Goal: Register for event/course

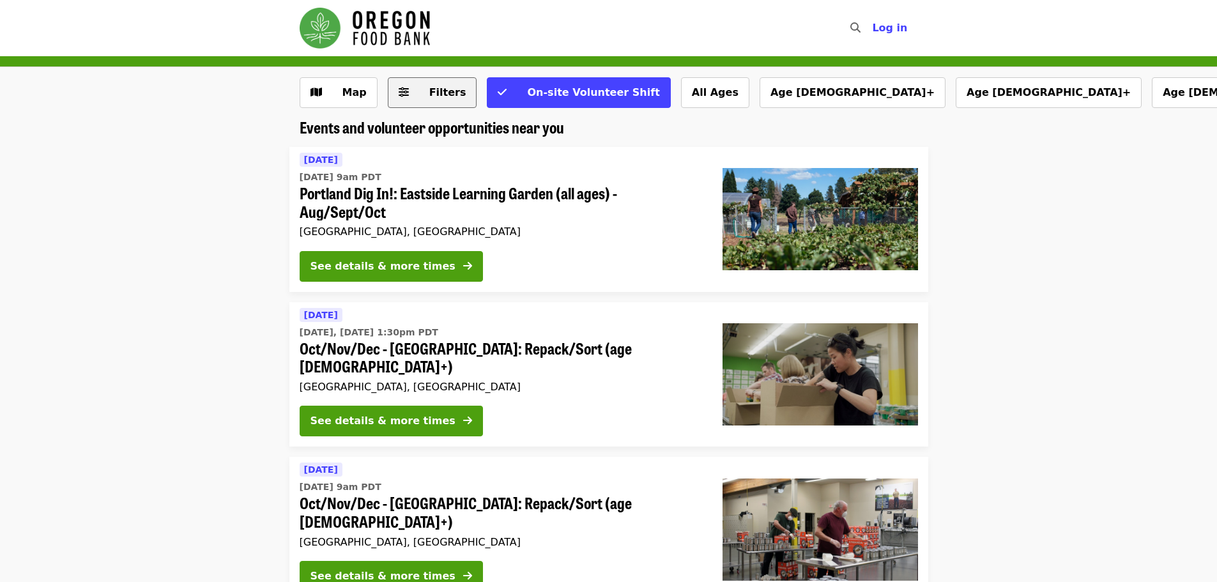
click at [440, 91] on span "Filters" at bounding box center [447, 92] width 37 height 12
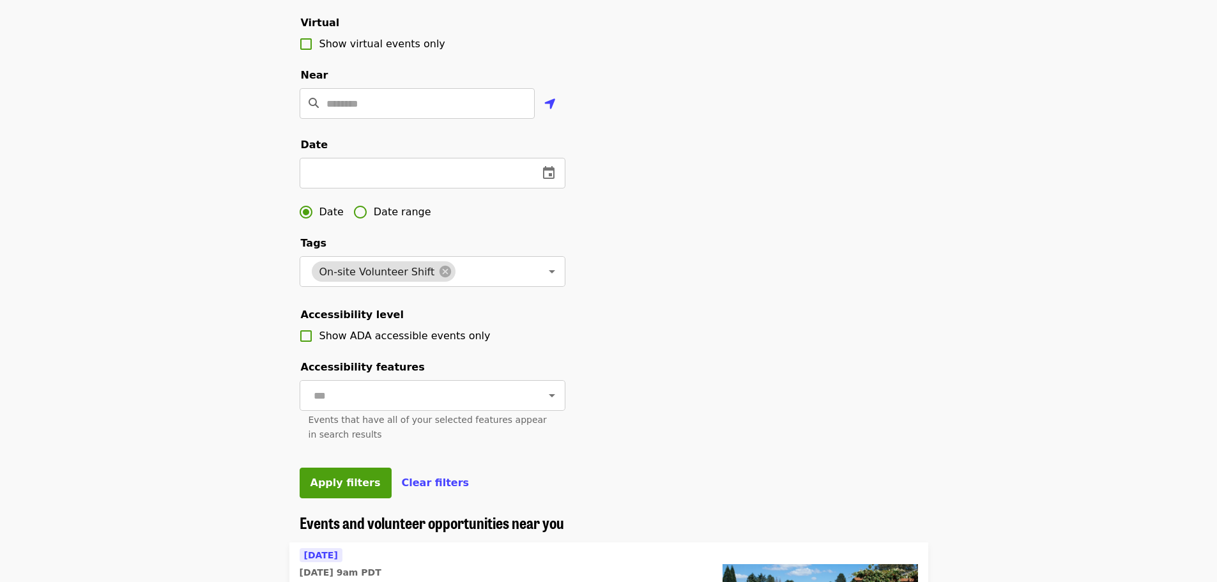
scroll to position [256, 0]
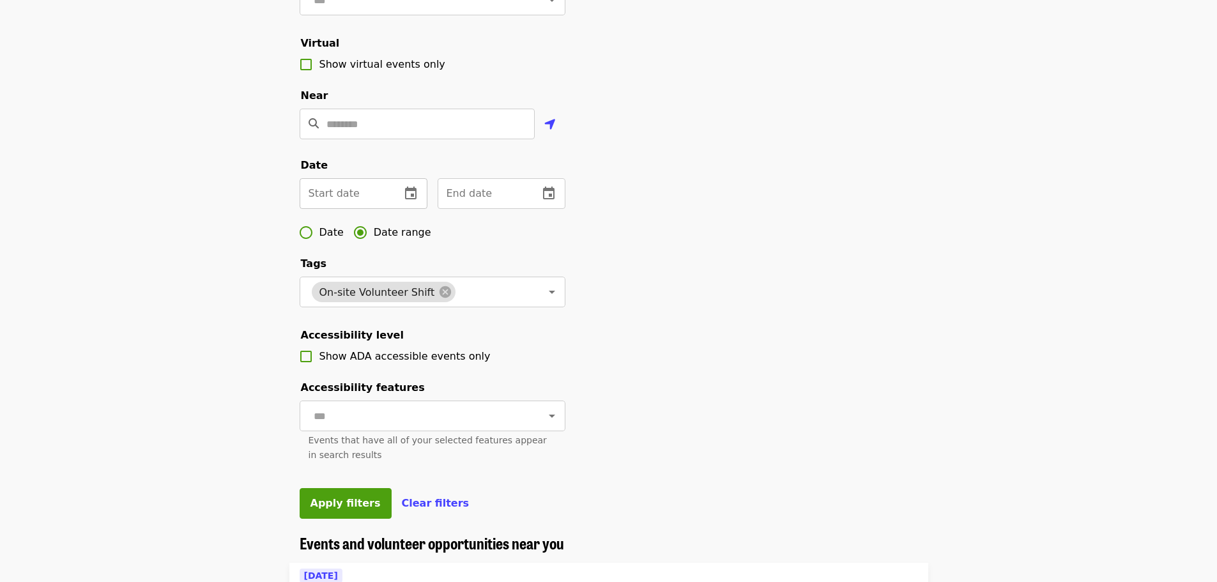
click at [406, 199] on icon "change date" at bounding box center [411, 193] width 12 height 13
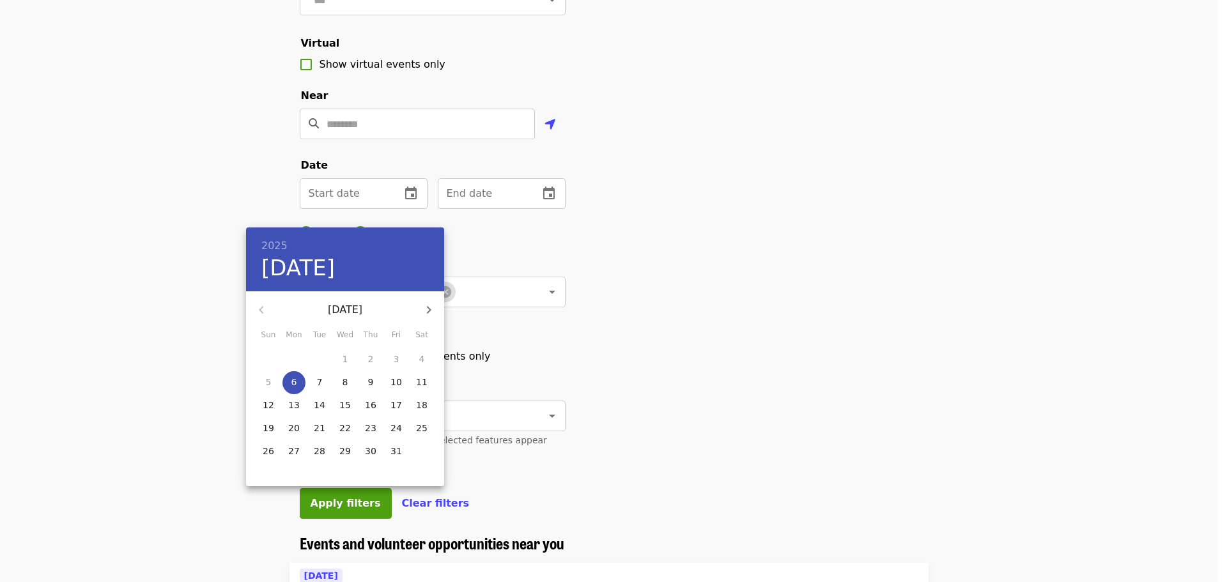
click at [433, 312] on icon "button" at bounding box center [428, 309] width 15 height 15
click at [422, 357] on p "1" at bounding box center [422, 359] width 6 height 13
type input "**********"
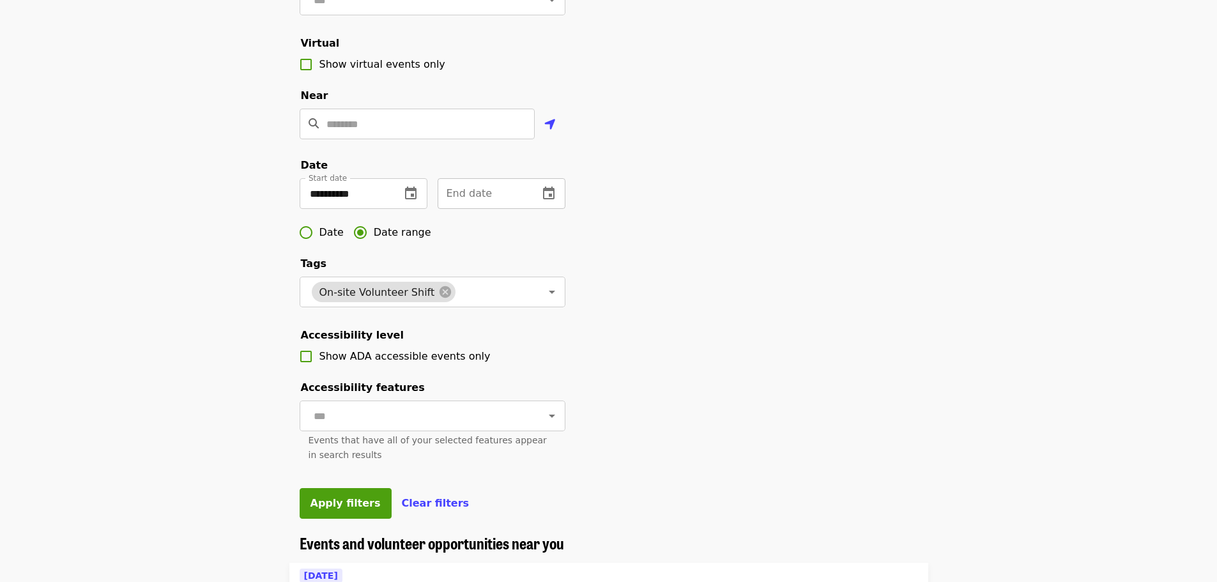
click at [555, 201] on icon "change date" at bounding box center [548, 193] width 15 height 15
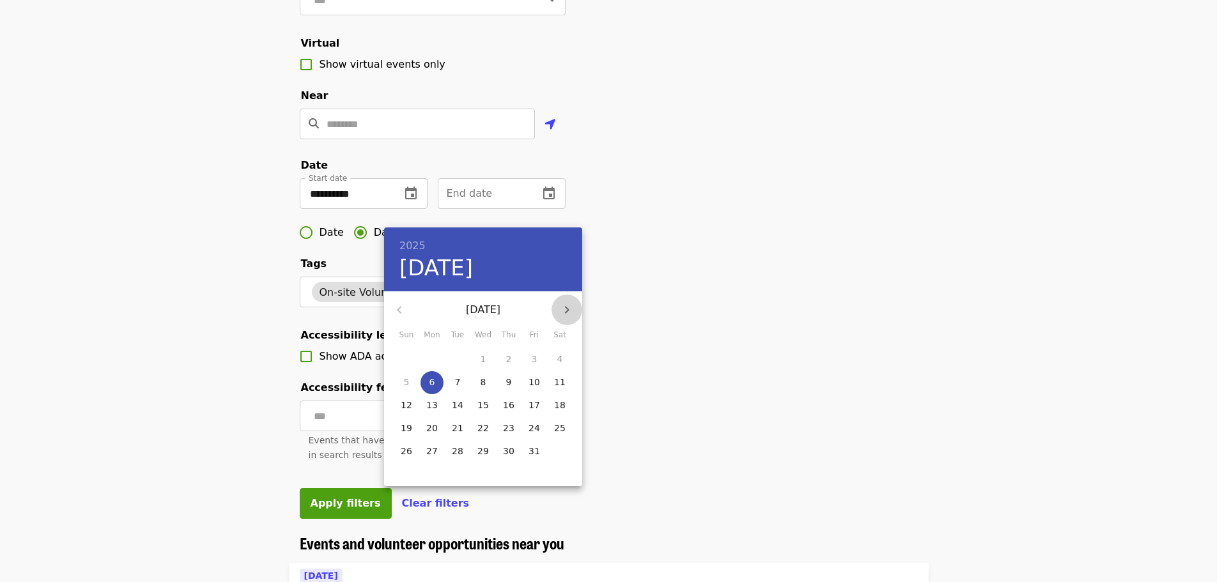
click at [568, 311] on icon "button" at bounding box center [567, 310] width 4 height 8
click at [404, 475] on p "30" at bounding box center [407, 474] width 12 height 13
type input "**********"
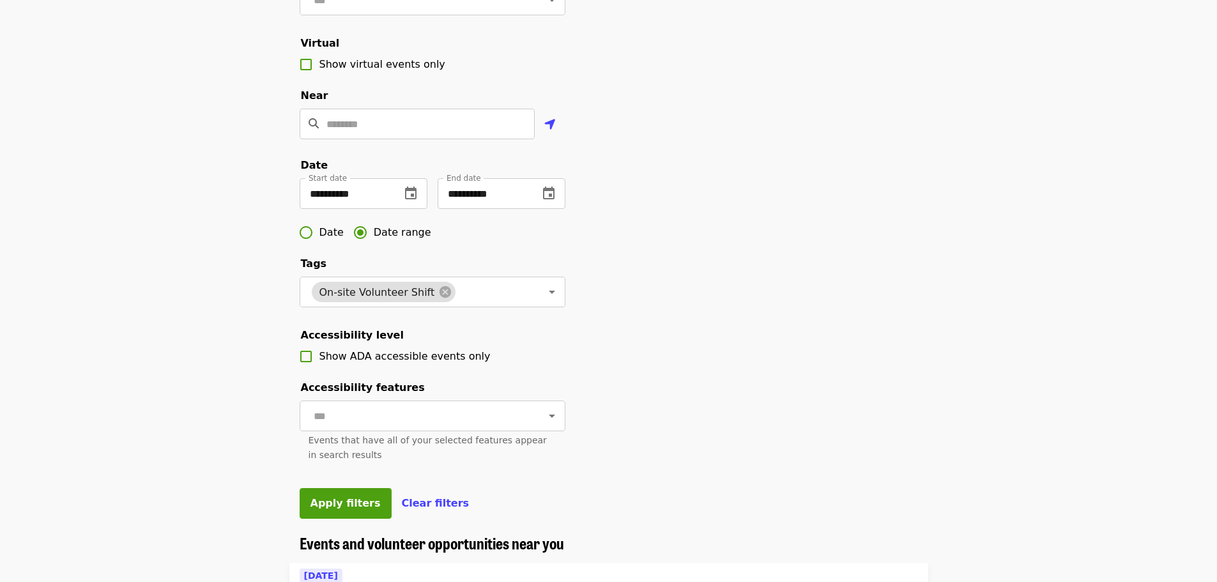
click at [829, 358] on div "**********" at bounding box center [608, 178] width 639 height 712
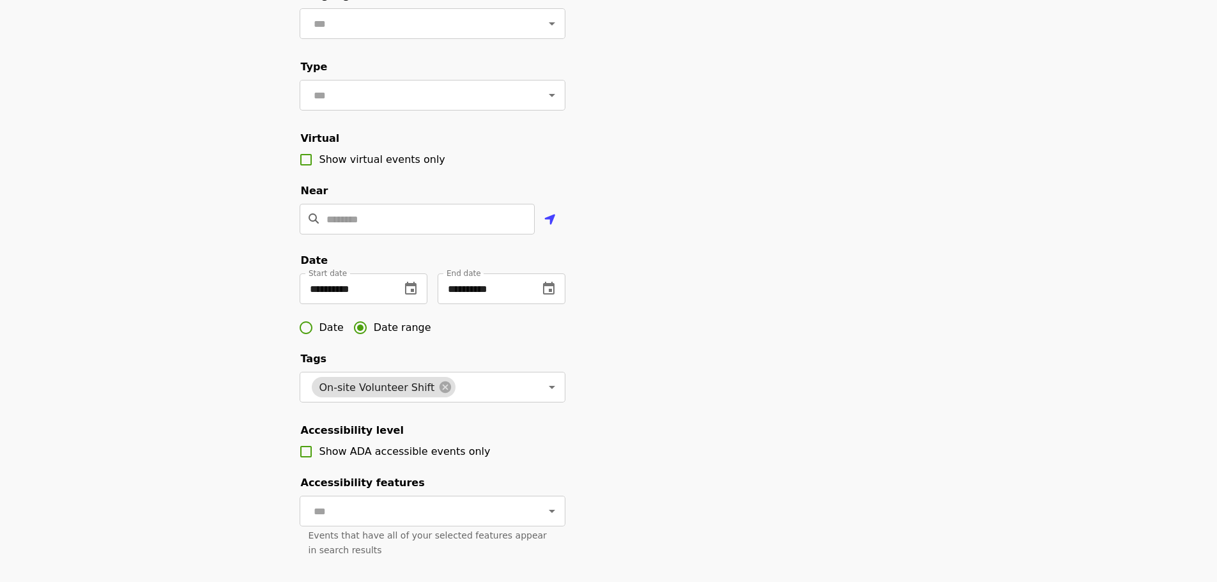
scroll to position [0, 0]
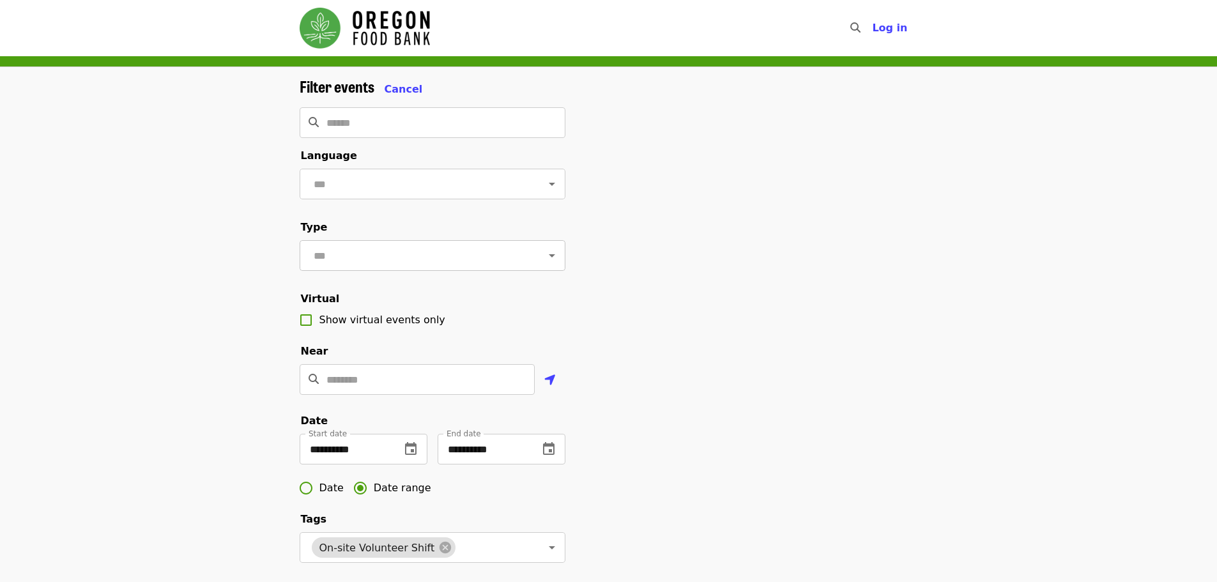
click at [383, 257] on input "text" at bounding box center [417, 255] width 214 height 24
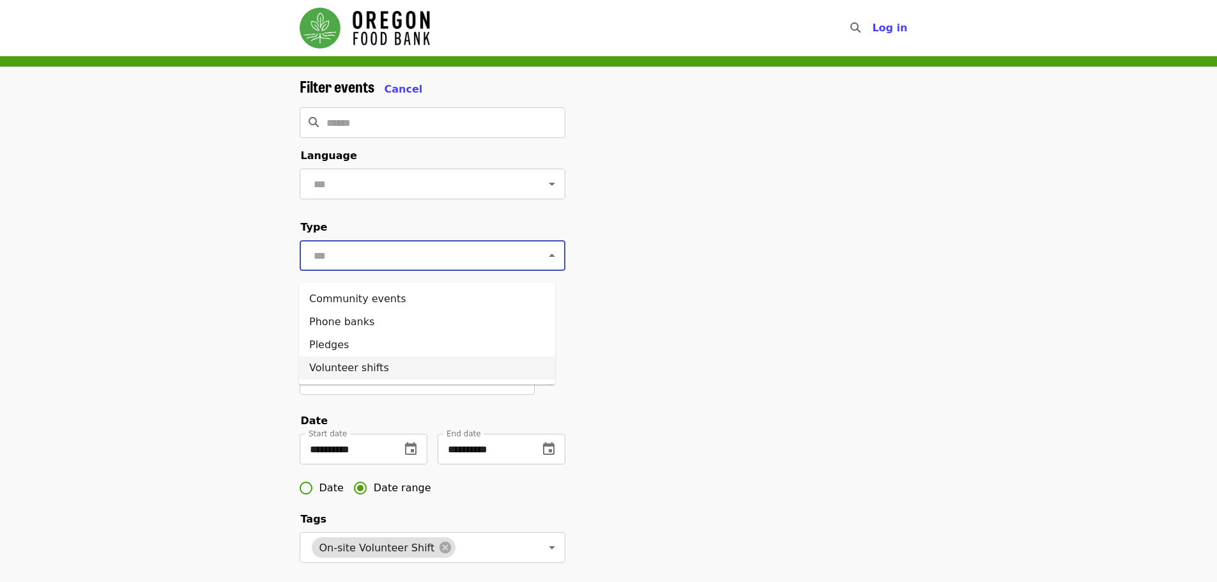
drag, startPoint x: 347, startPoint y: 362, endPoint x: 358, endPoint y: 360, distance: 11.6
click at [348, 362] on li "Volunteer shifts" at bounding box center [427, 368] width 256 height 23
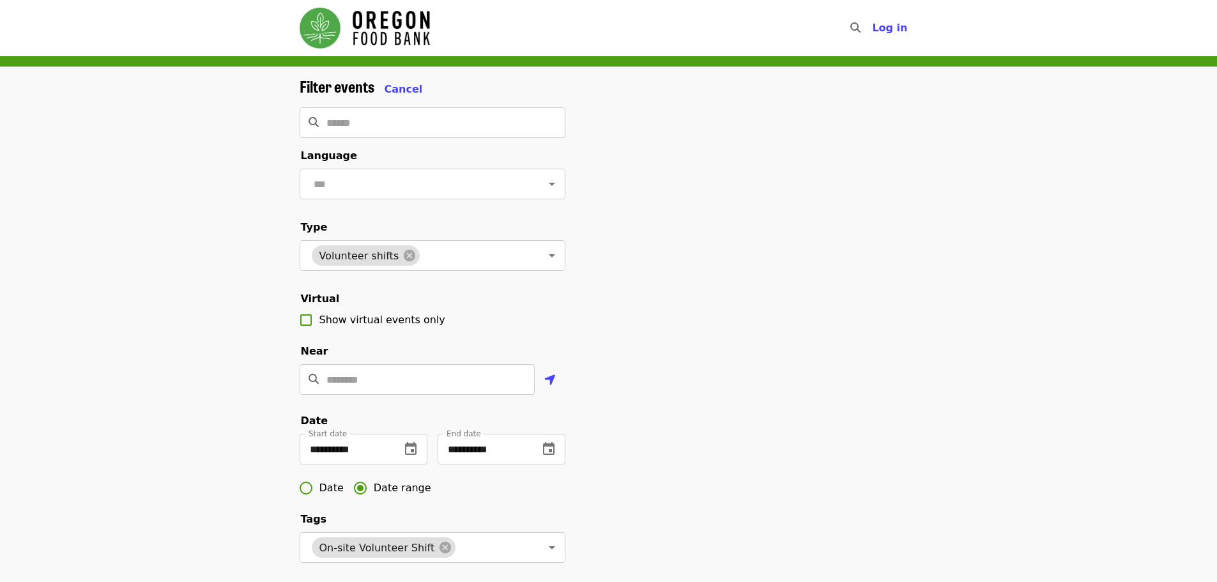
click at [751, 345] on div "**********" at bounding box center [608, 433] width 639 height 712
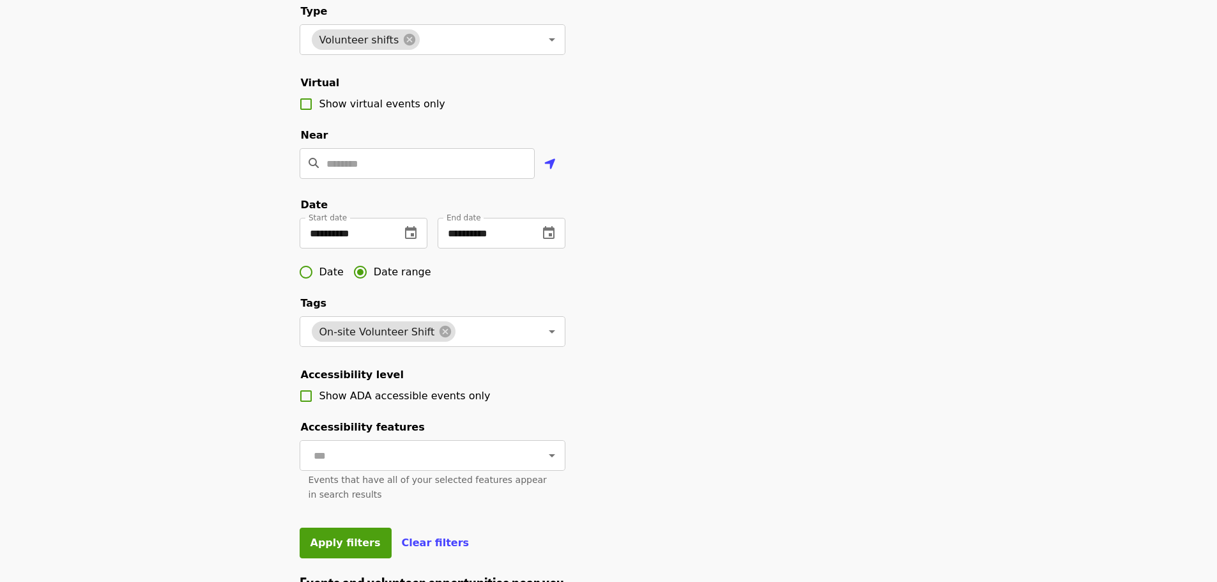
scroll to position [383, 0]
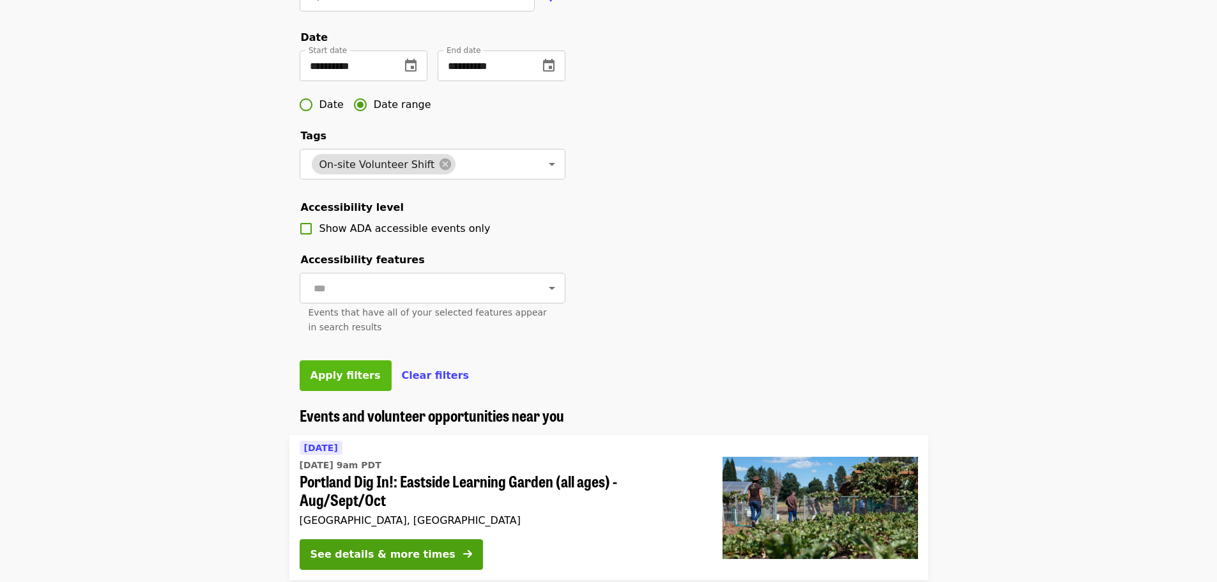
click at [345, 381] on span "Apply filters" at bounding box center [346, 375] width 70 height 12
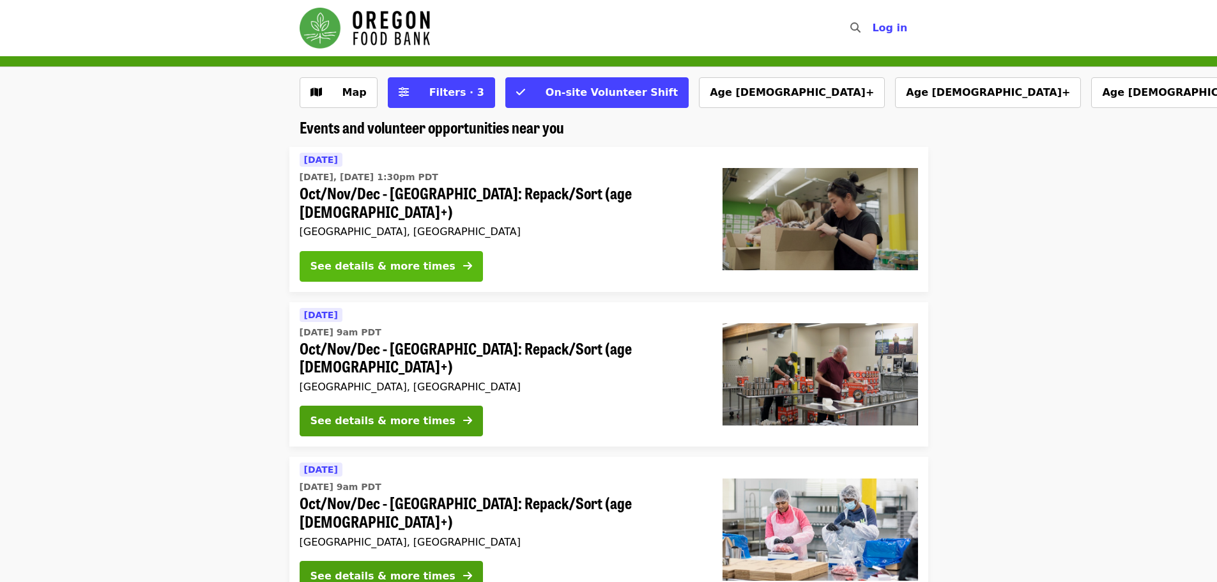
click at [416, 259] on div "See details & more times" at bounding box center [383, 266] width 145 height 15
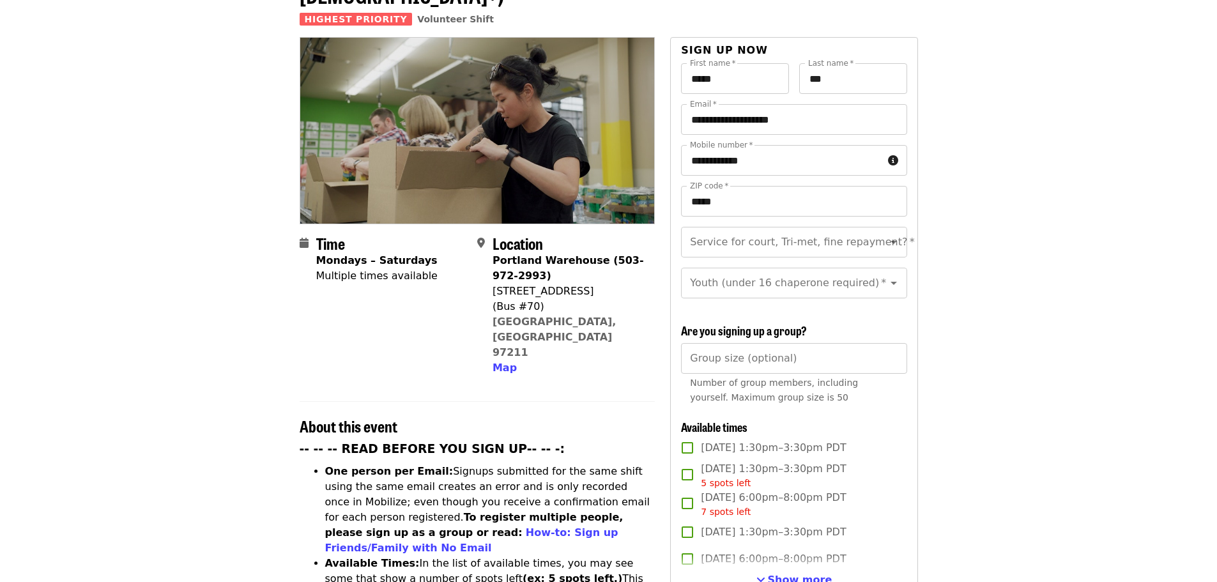
scroll to position [256, 0]
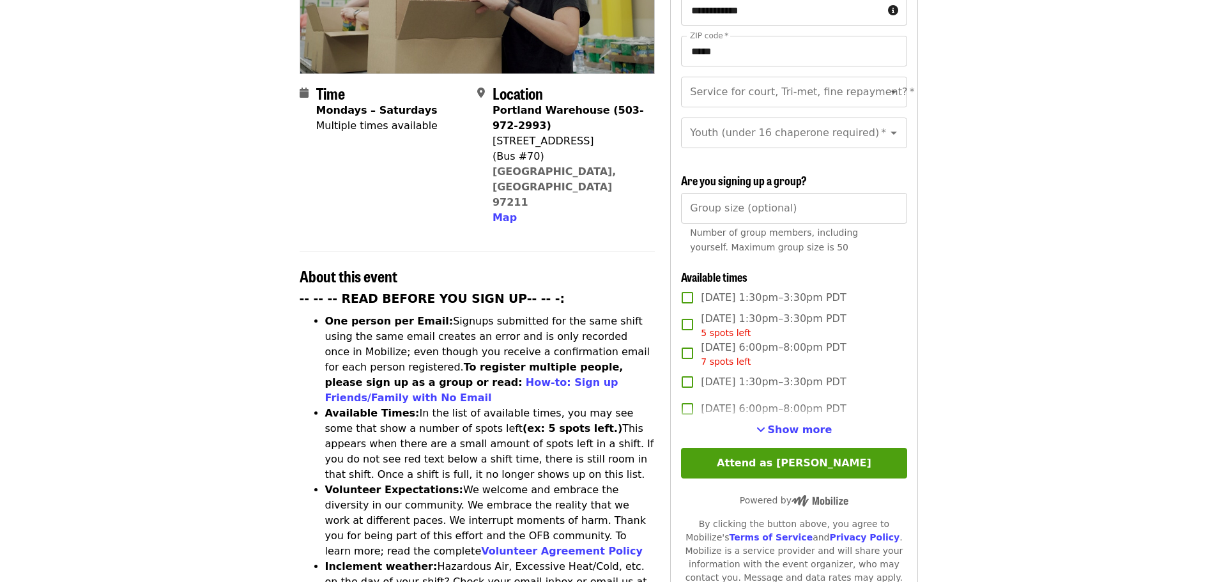
click at [802, 429] on span "Show more" at bounding box center [800, 430] width 65 height 12
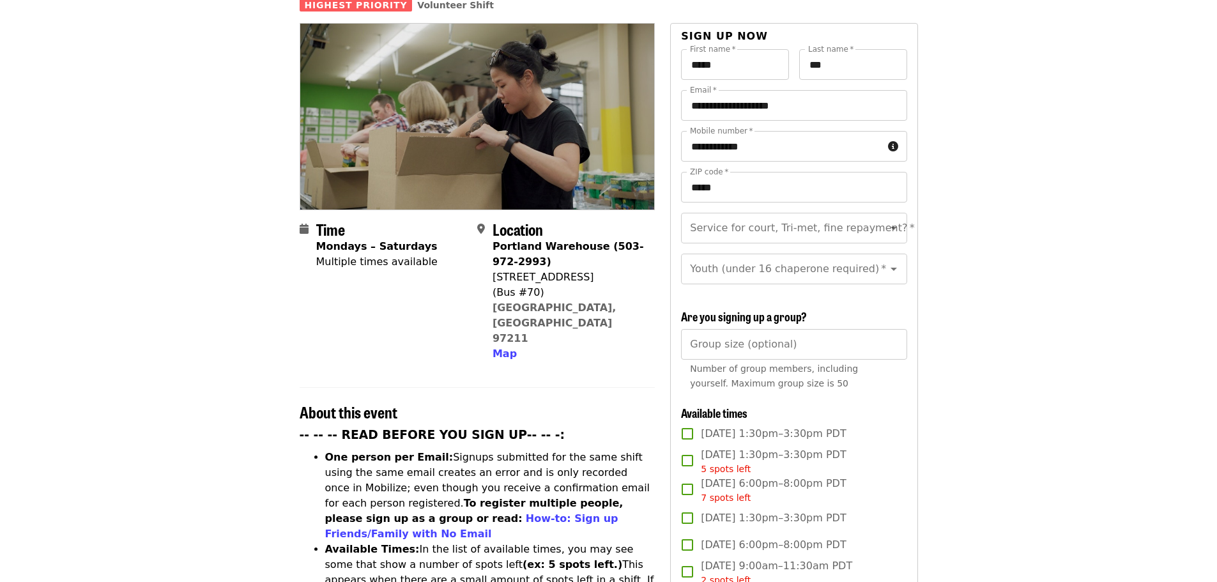
scroll to position [0, 0]
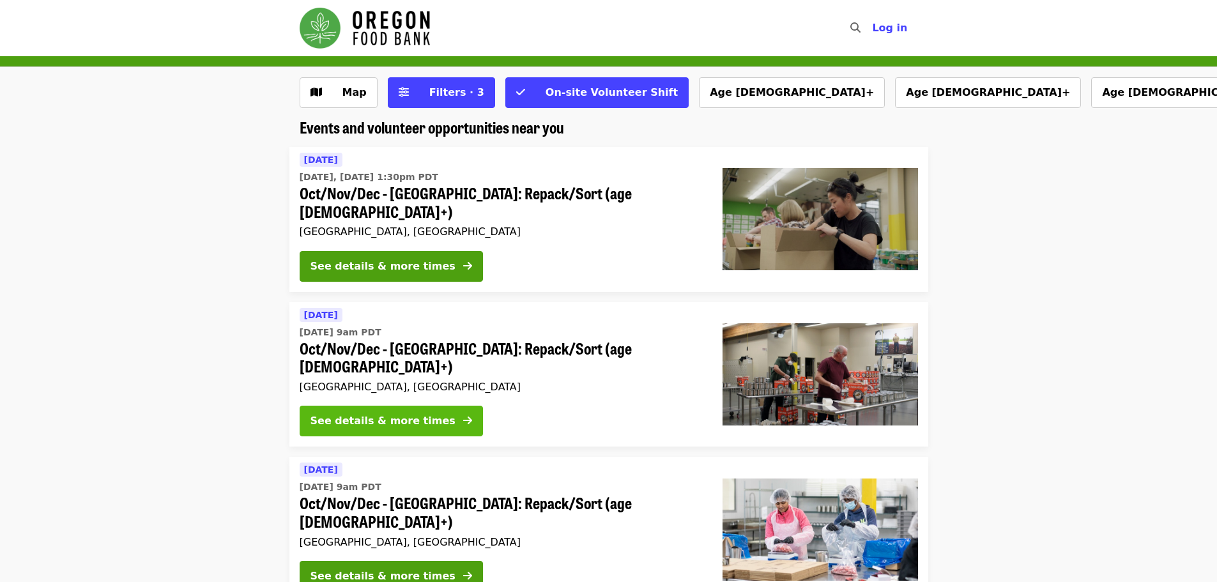
click at [431, 406] on button "See details & more times" at bounding box center [391, 421] width 183 height 31
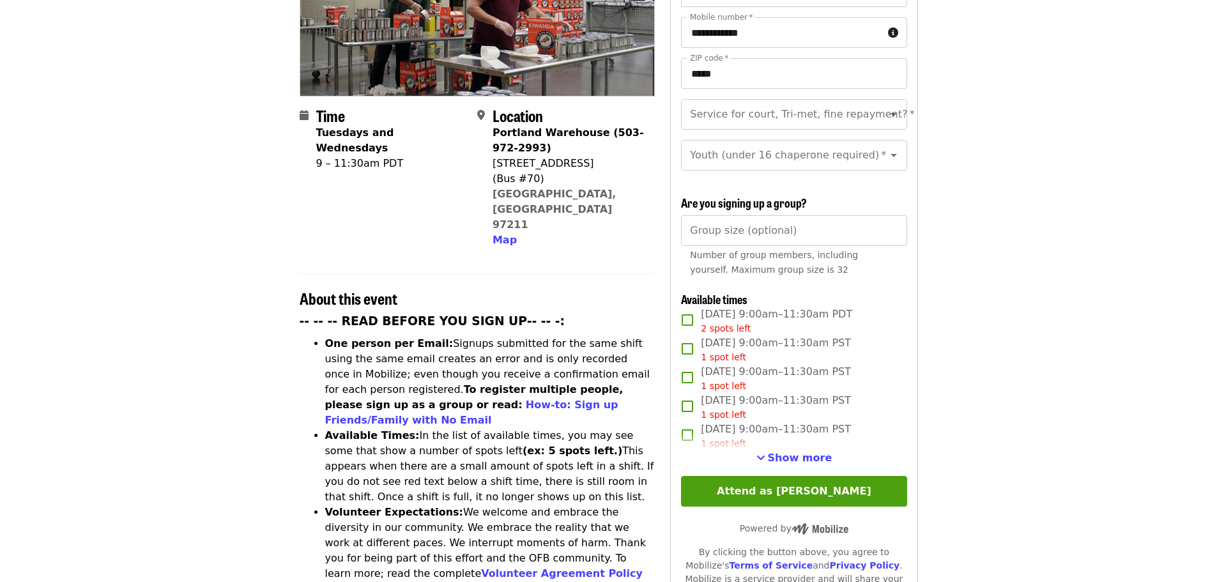
scroll to position [383, 0]
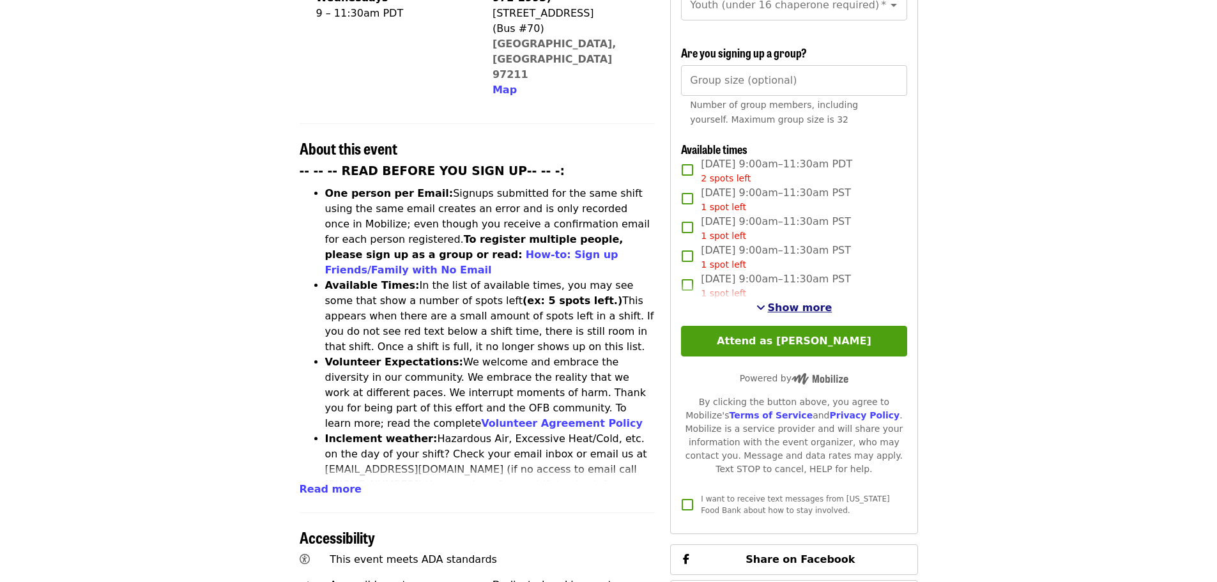
click at [784, 304] on span "Show more" at bounding box center [800, 308] width 65 height 12
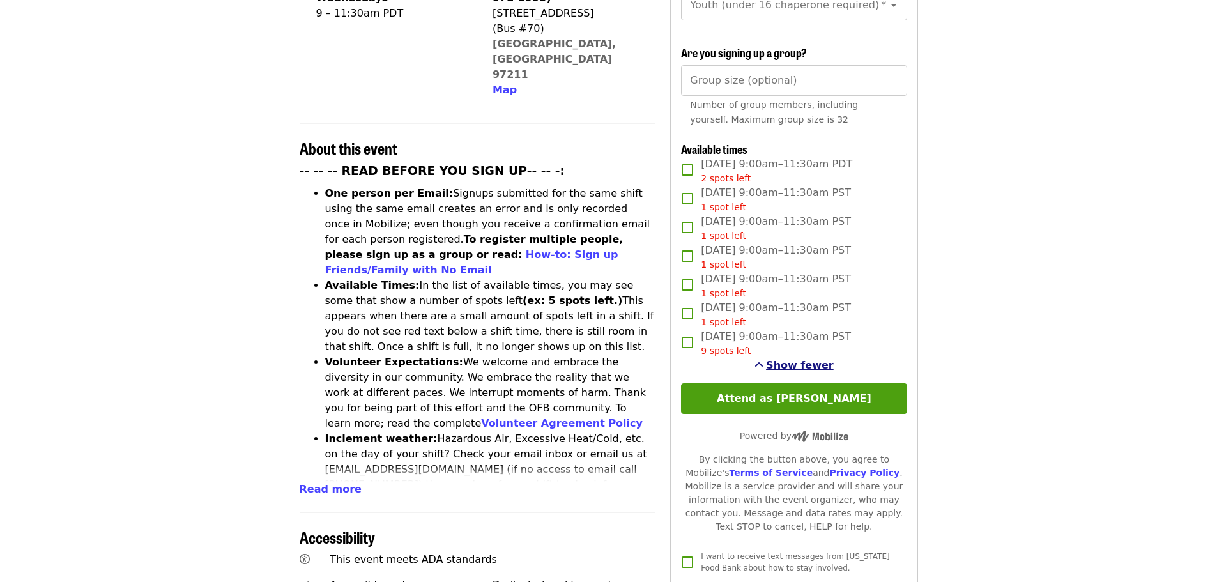
click at [816, 363] on span "Show fewer" at bounding box center [800, 365] width 68 height 12
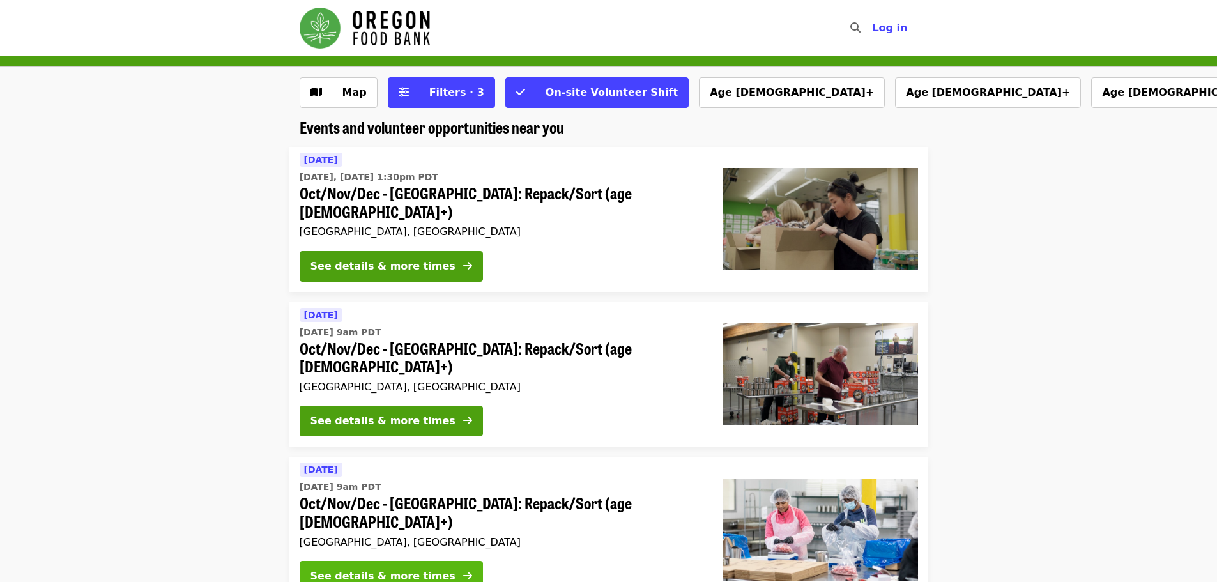
click at [389, 569] on div "See details & more times" at bounding box center [383, 576] width 145 height 15
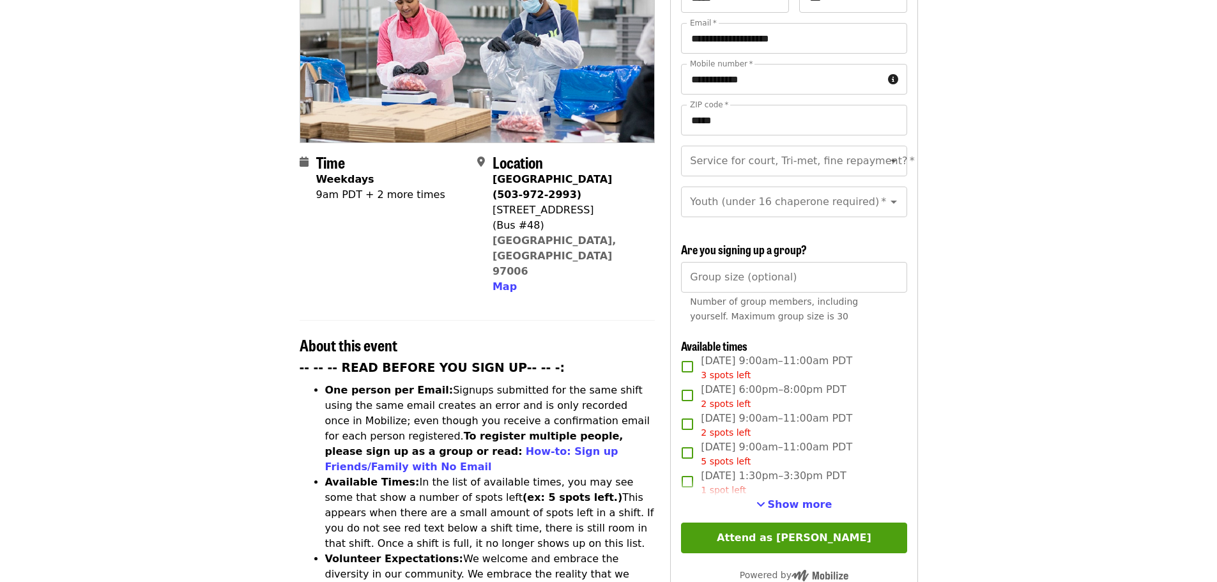
scroll to position [319, 0]
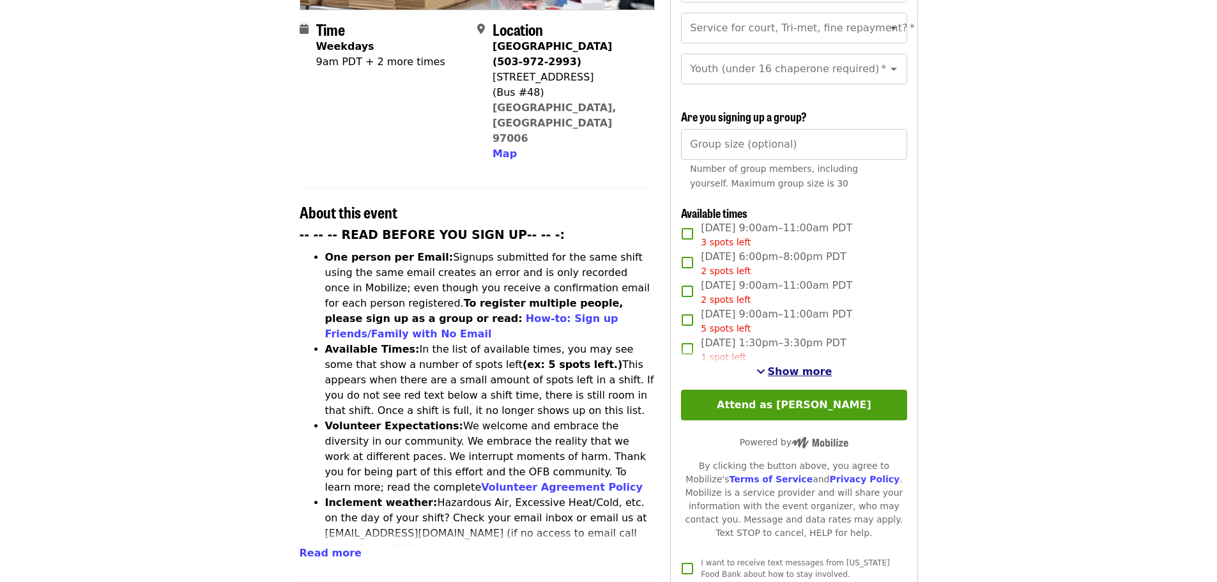
click at [791, 369] on span "Show more" at bounding box center [800, 371] width 65 height 12
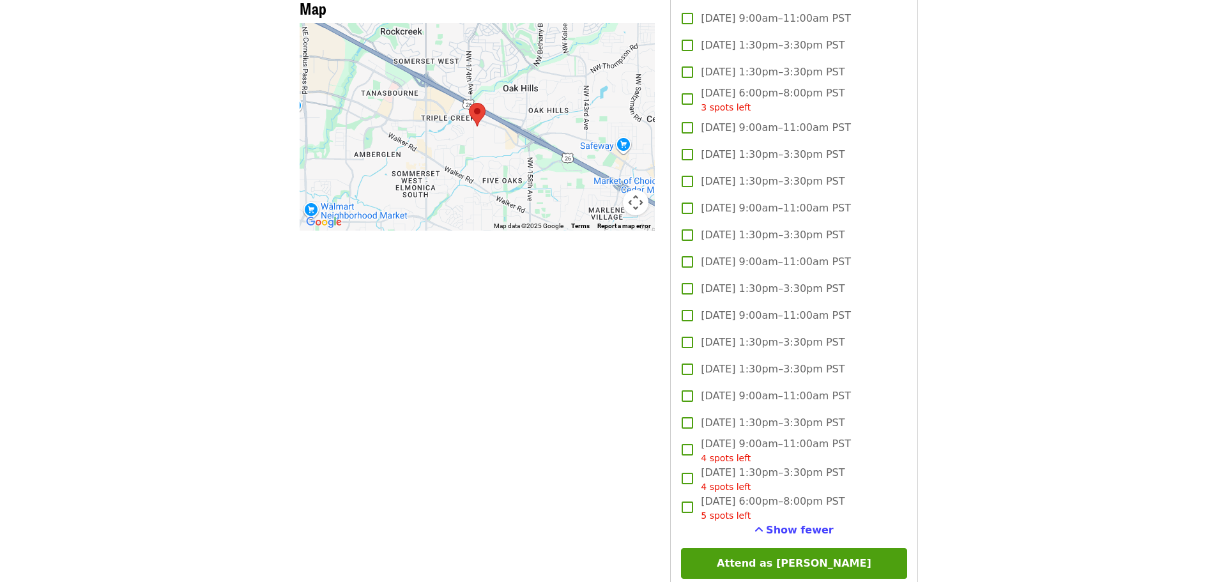
scroll to position [1469, 0]
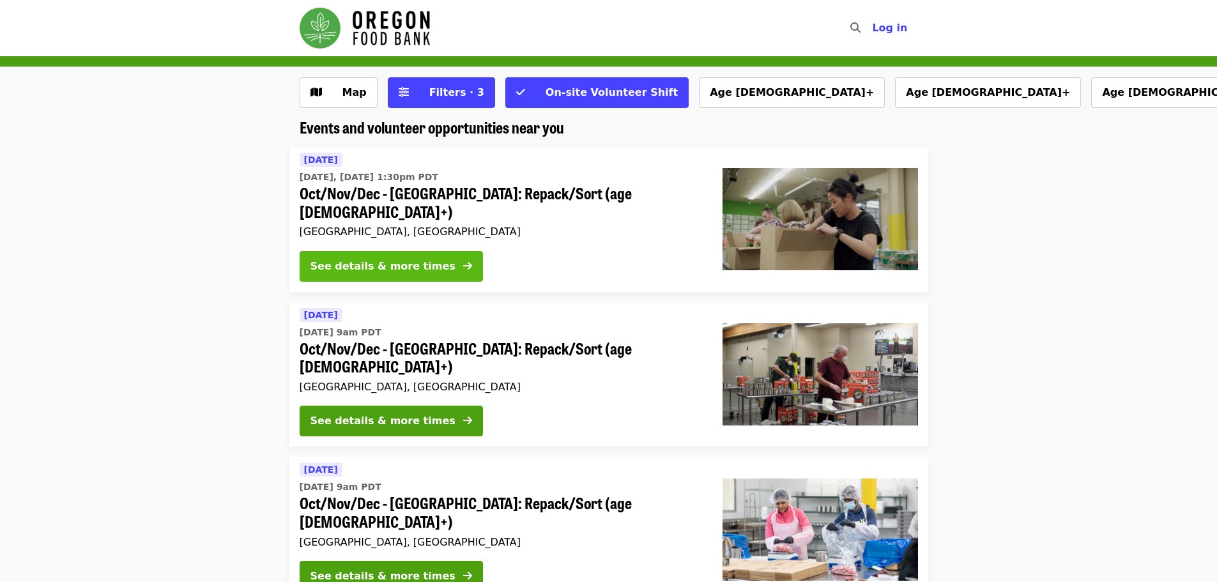
click at [415, 259] on div "See details & more times" at bounding box center [383, 266] width 145 height 15
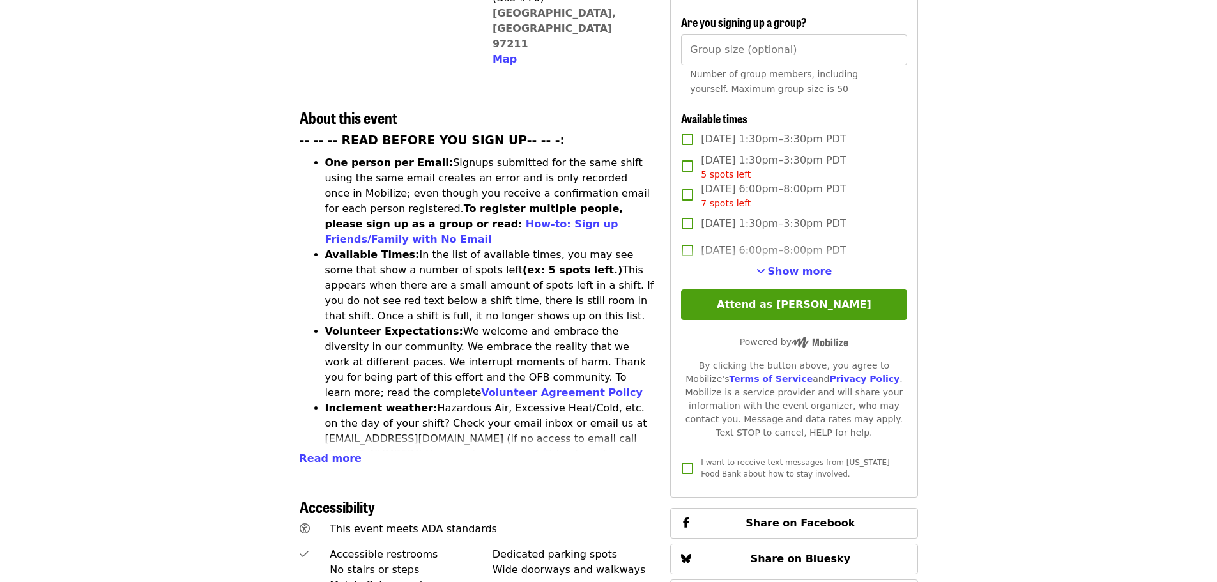
scroll to position [511, 0]
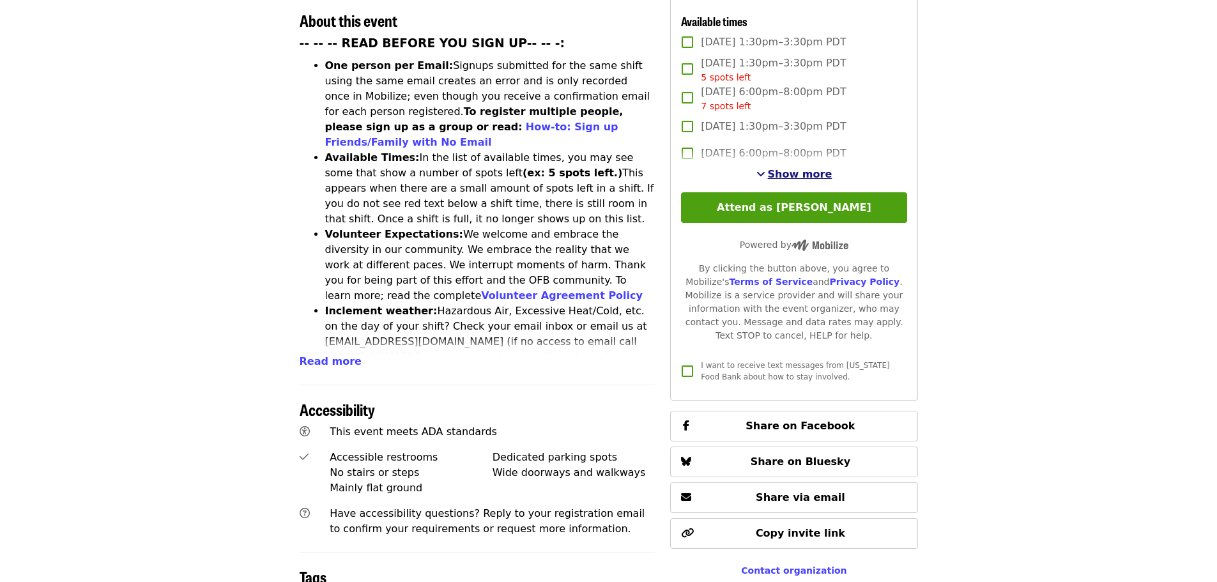
click at [788, 173] on span "Show more" at bounding box center [800, 174] width 65 height 12
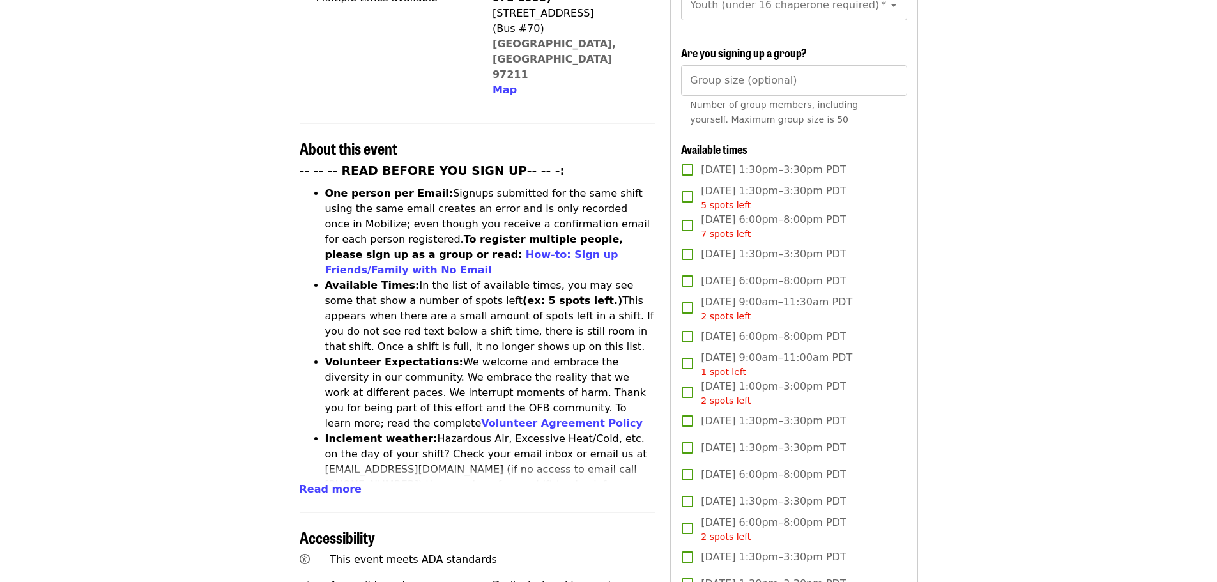
scroll to position [64, 0]
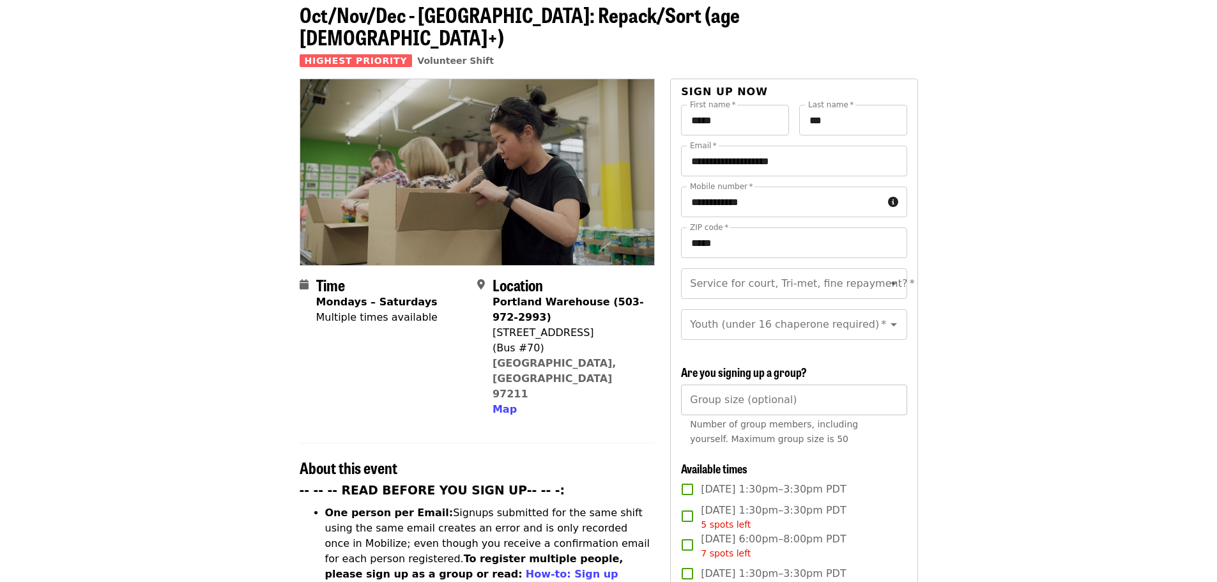
click at [851, 401] on input "Group size (optional)" at bounding box center [794, 400] width 226 height 31
drag, startPoint x: 759, startPoint y: 228, endPoint x: 234, endPoint y: 207, distance: 525.6
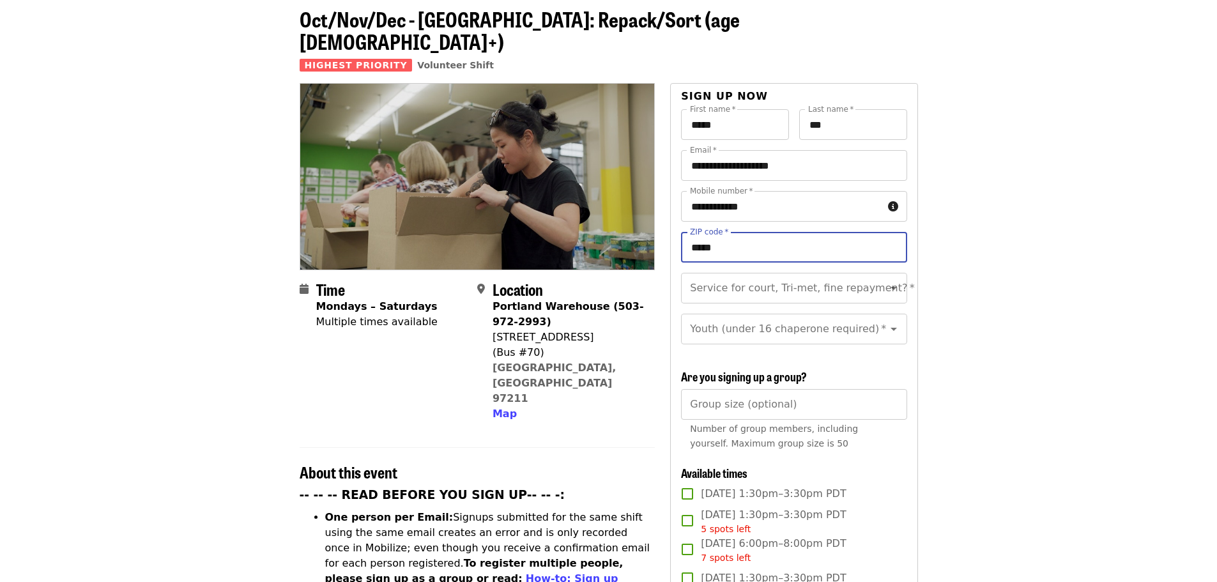
scroll to position [0, 0]
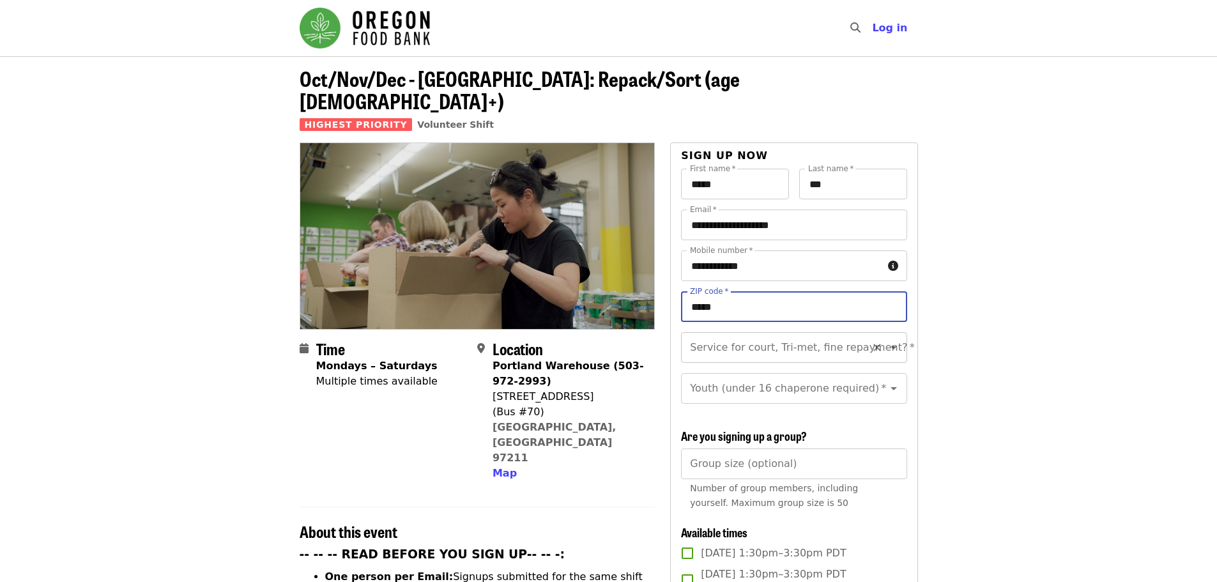
click at [765, 339] on div "Service for court, Tri-met, fine repayment? *" at bounding box center [794, 347] width 226 height 31
type input "*****"
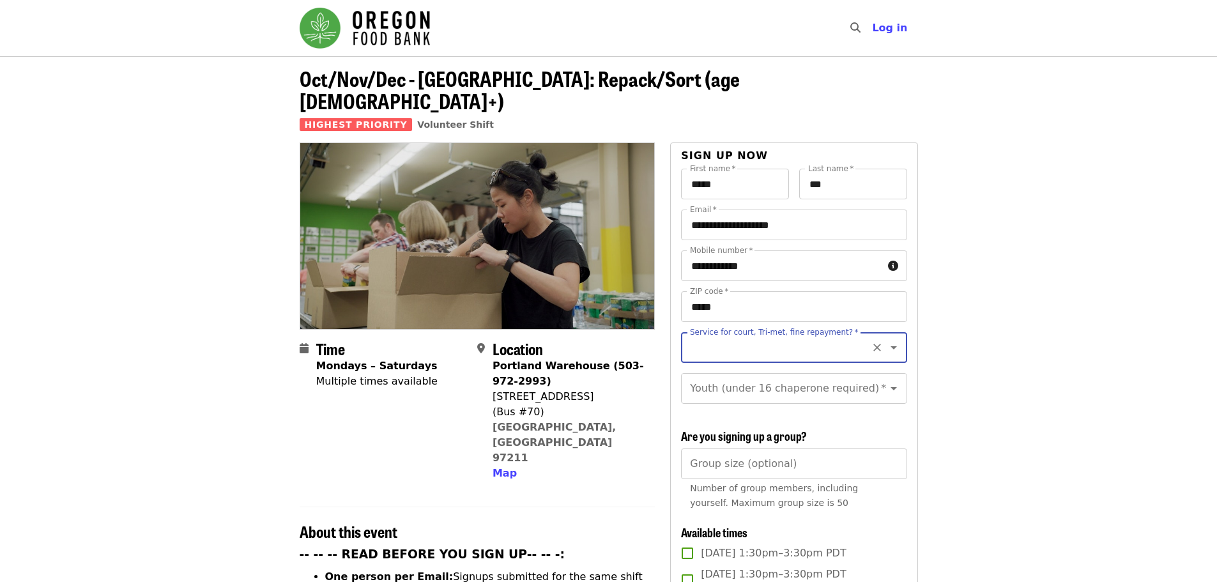
click at [891, 340] on icon "Open" at bounding box center [893, 347] width 15 height 15
click at [740, 365] on li "No" at bounding box center [789, 359] width 216 height 23
type input "**"
click at [886, 381] on icon "Open" at bounding box center [893, 388] width 15 height 15
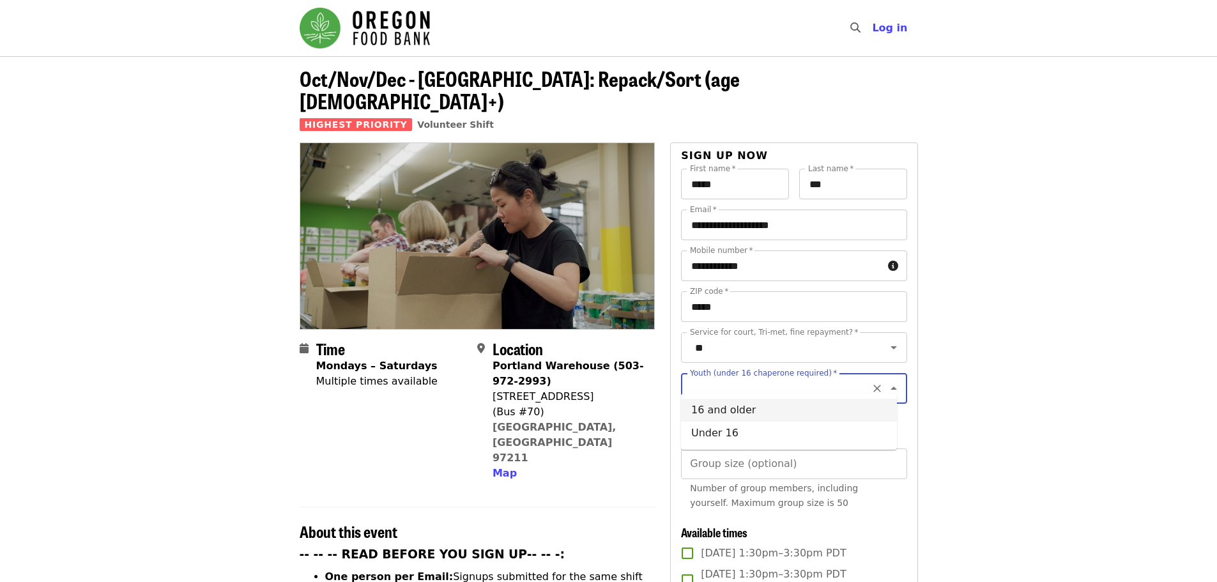
click at [727, 409] on li "16 and older" at bounding box center [789, 410] width 216 height 23
type input "**********"
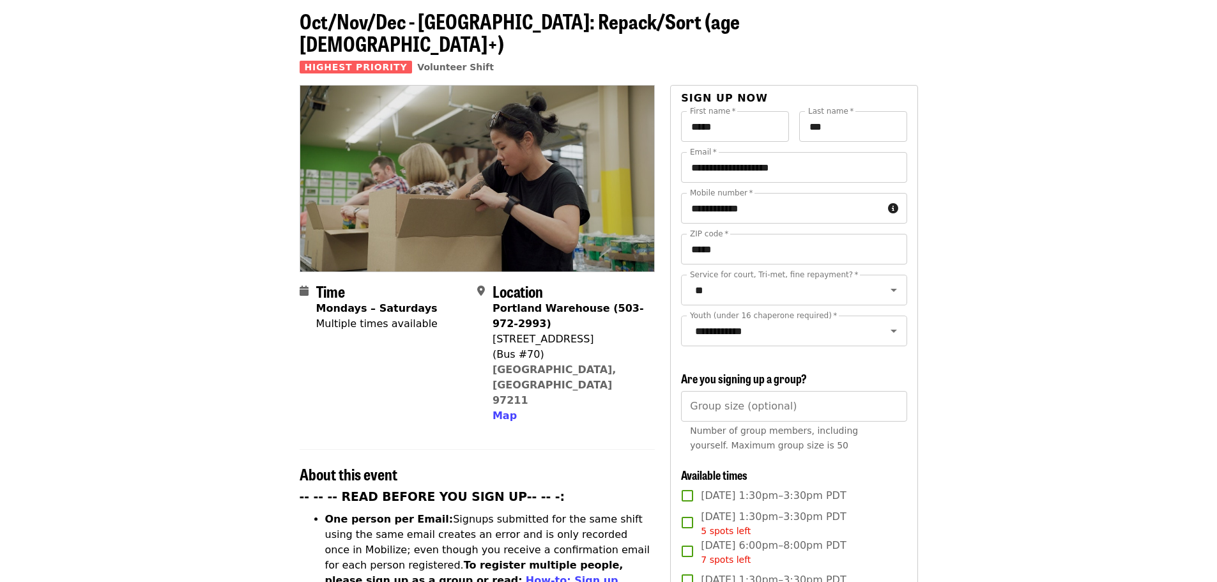
scroll to position [192, 0]
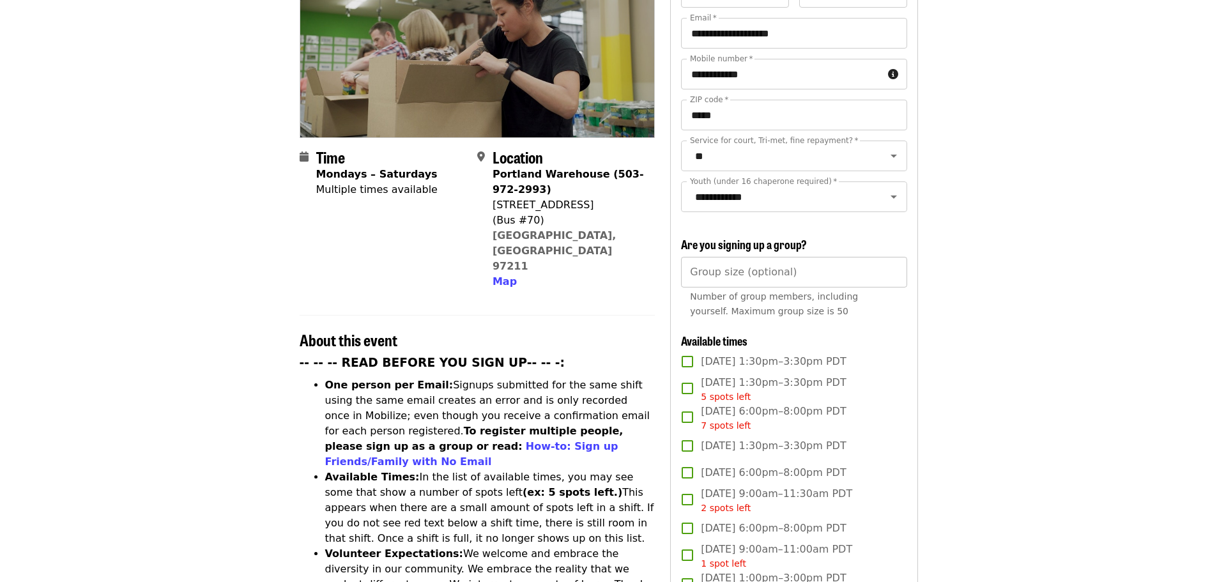
click at [702, 272] on input "Group size (optional)" at bounding box center [794, 272] width 226 height 31
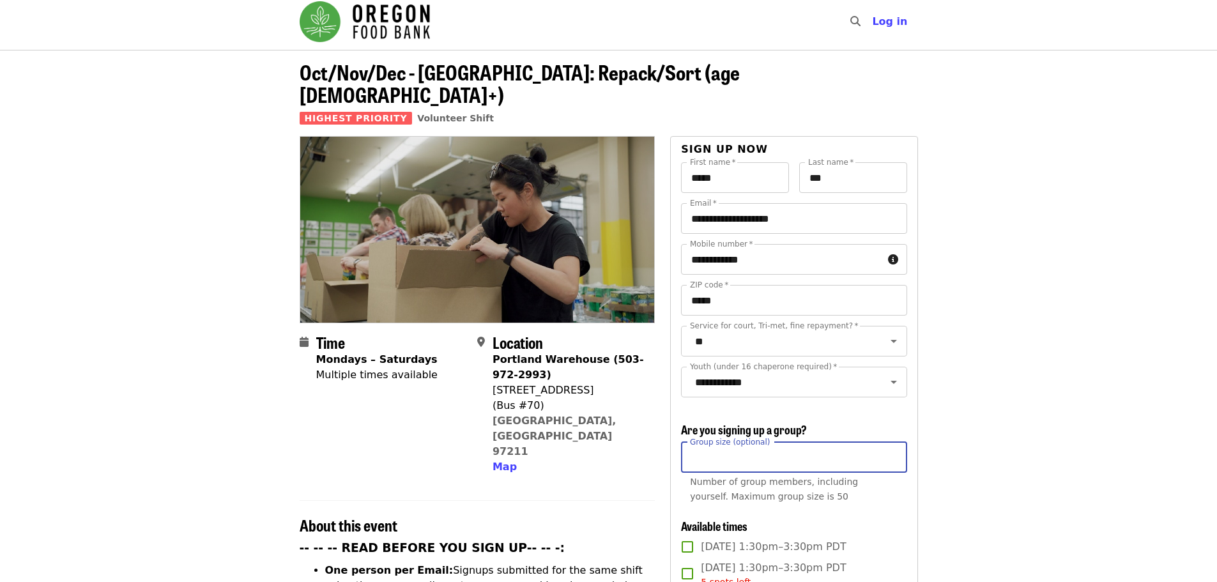
scroll to position [0, 0]
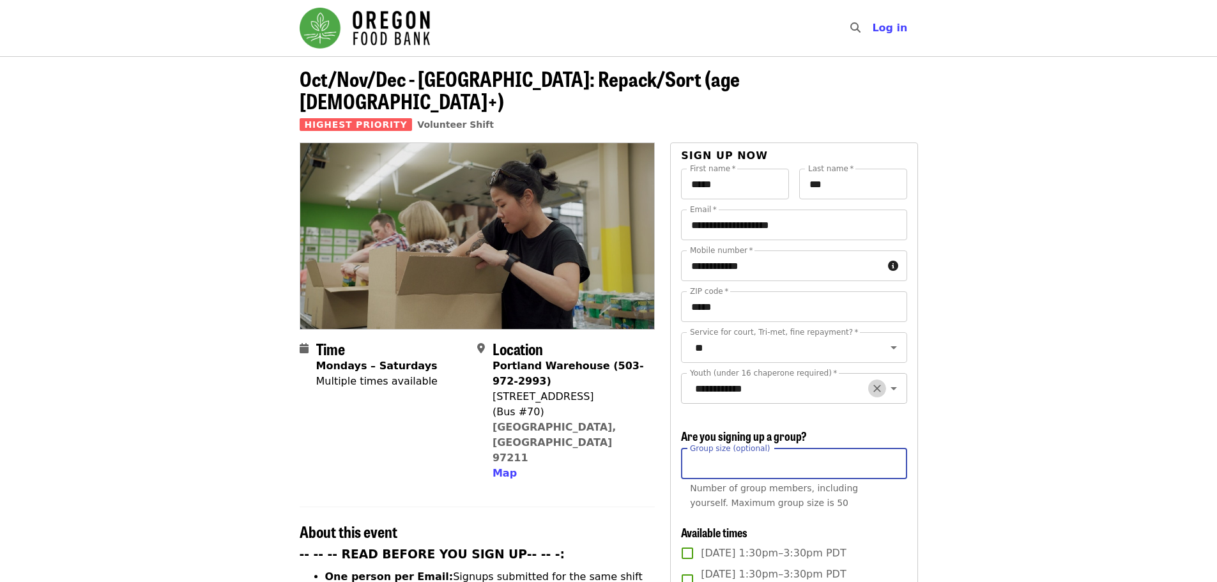
click at [872, 382] on icon "Clear" at bounding box center [877, 388] width 13 height 13
click at [886, 381] on icon "Open" at bounding box center [893, 388] width 15 height 15
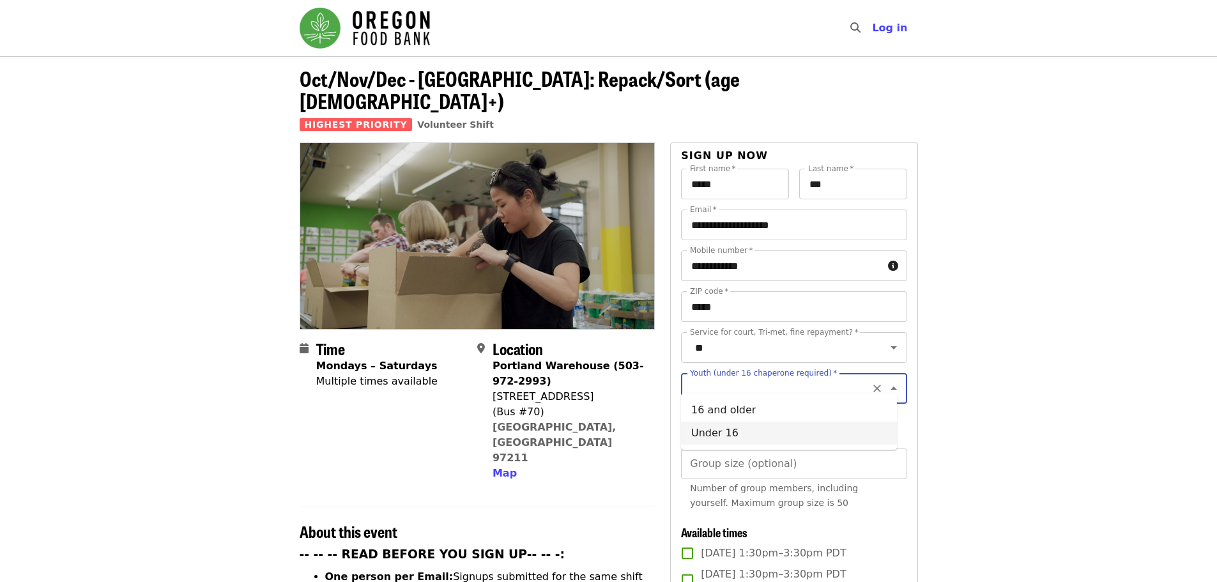
click at [776, 425] on li "Under 16" at bounding box center [789, 433] width 216 height 23
click at [886, 381] on icon "Open" at bounding box center [893, 388] width 15 height 15
click at [740, 411] on li "16 and older" at bounding box center [789, 410] width 216 height 23
type input "**********"
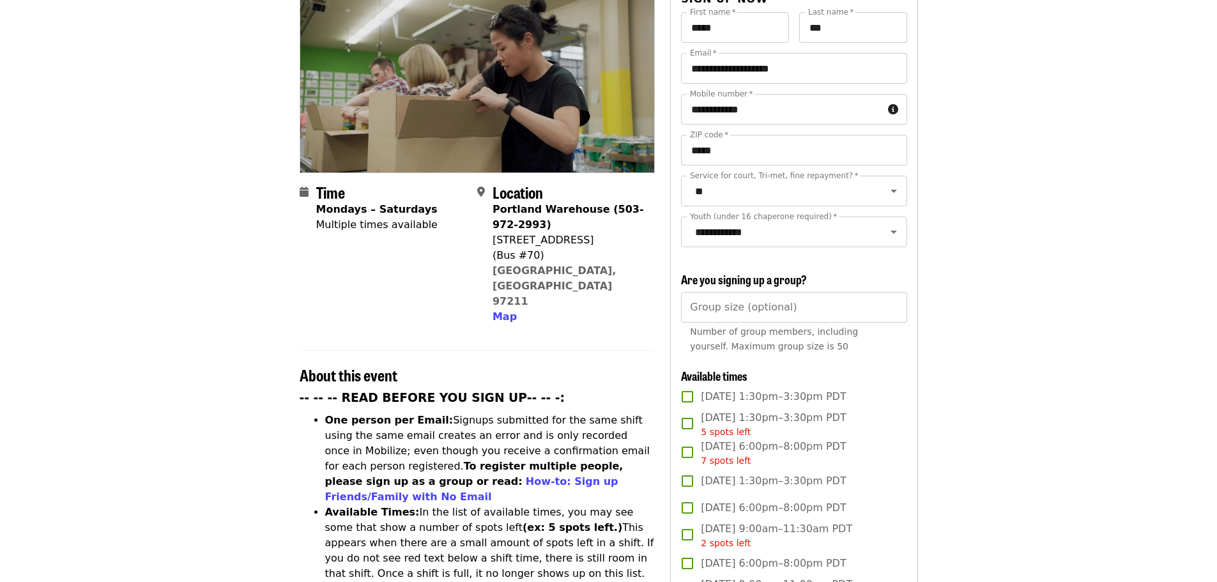
scroll to position [64, 0]
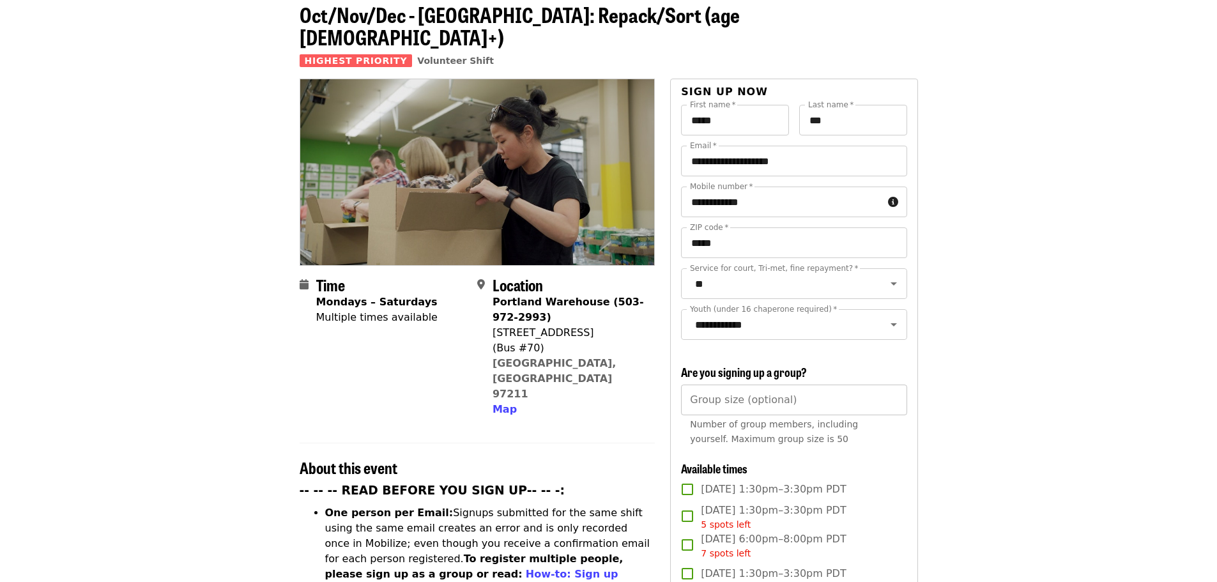
click at [729, 395] on input "Group size (optional)" at bounding box center [794, 400] width 226 height 31
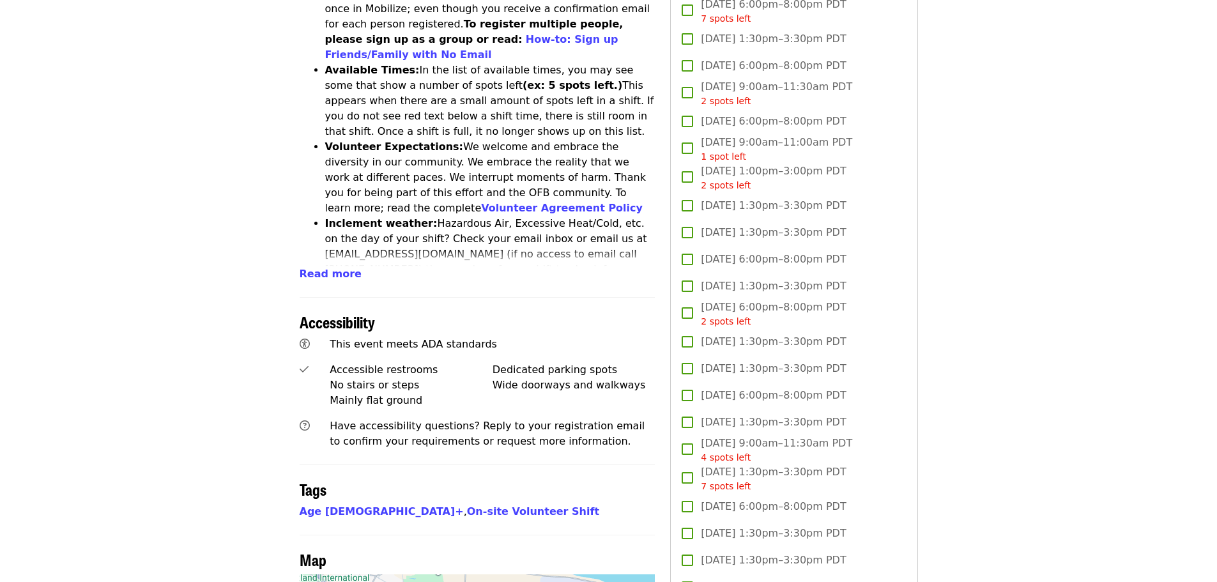
scroll to position [703, 0]
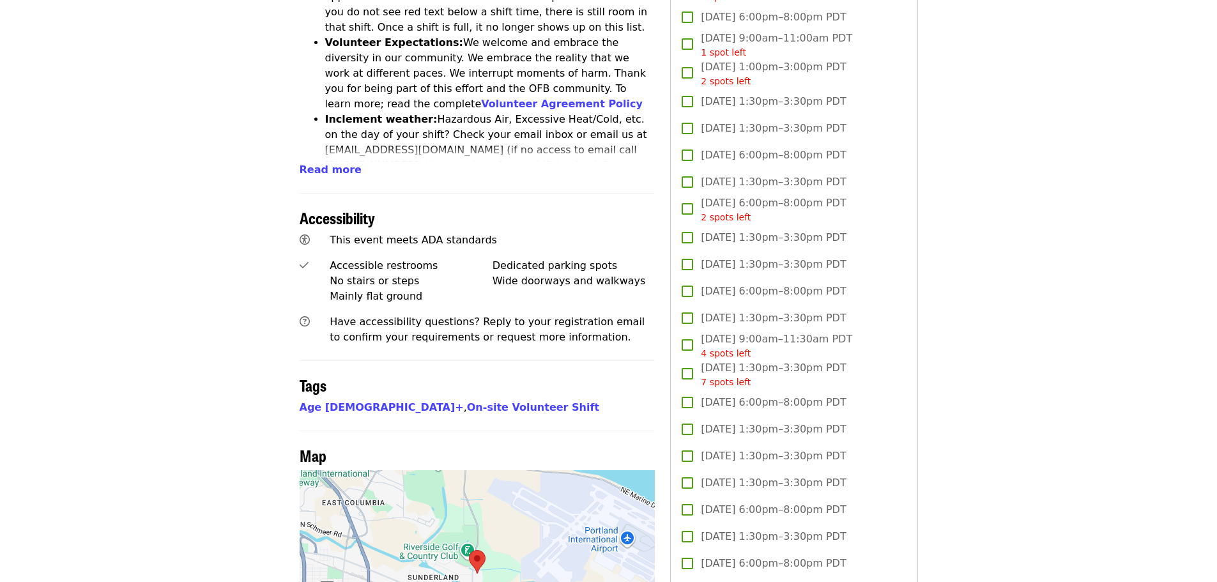
type input "**"
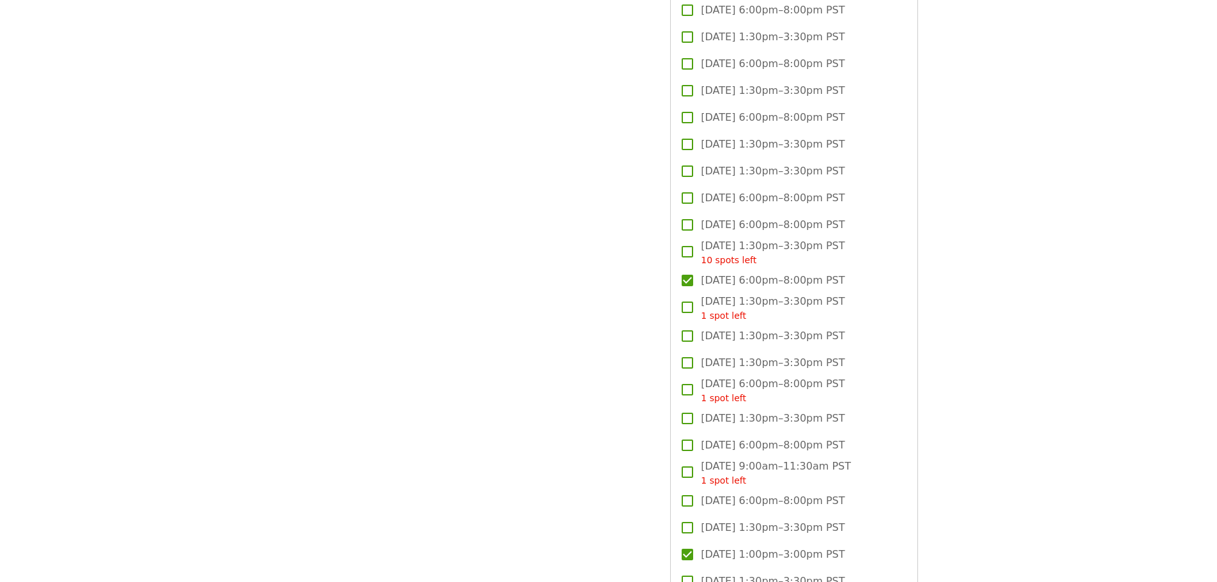
scroll to position [1469, 0]
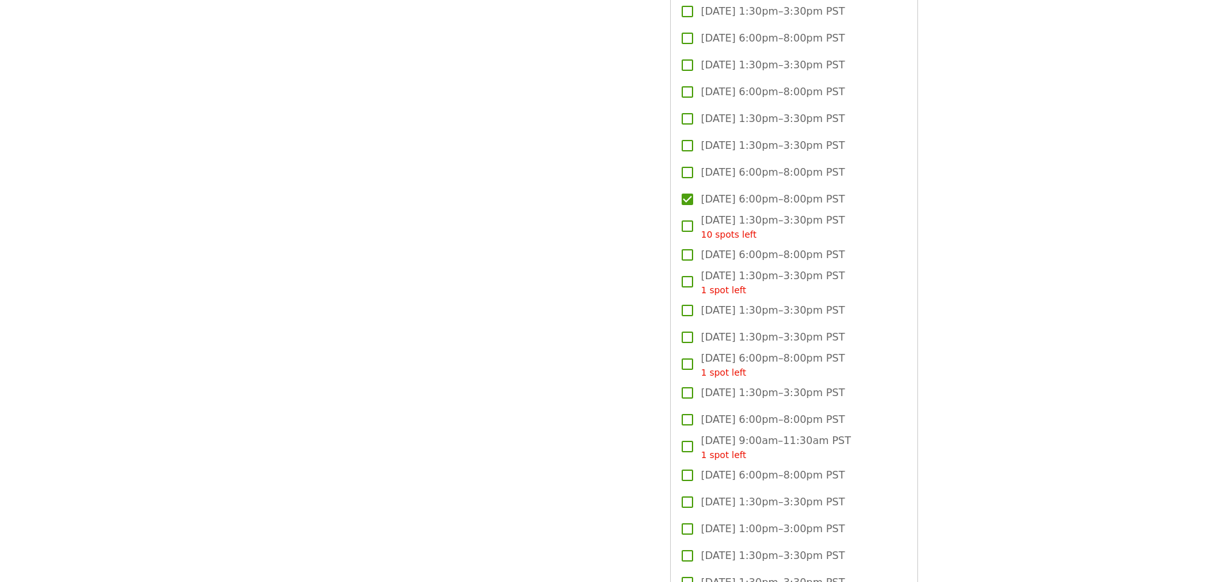
click at [999, 263] on article "Oct/Nov/Dec - [GEOGRAPHIC_DATA]: Repack/Sort (age [DEMOGRAPHIC_DATA]+) Highest …" at bounding box center [608, 234] width 1217 height 3295
